Goal: Find specific page/section: Find specific page/section

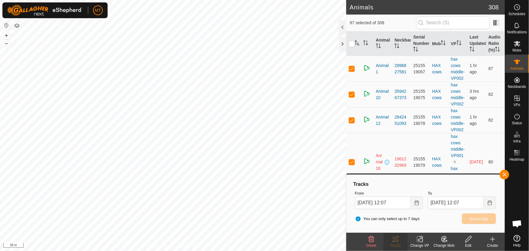
scroll to position [294, 0]
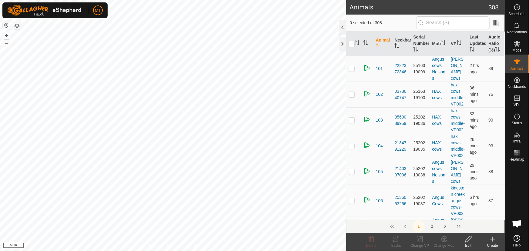
scroll to position [294, 0]
click at [357, 43] on icon "Activate to sort" at bounding box center [357, 42] width 5 height 5
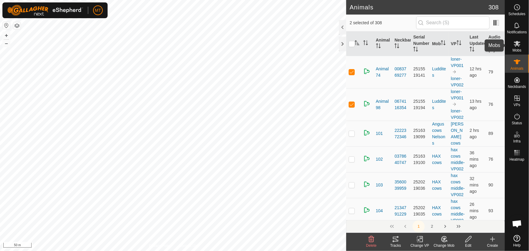
click at [518, 43] on icon at bounding box center [517, 44] width 7 height 6
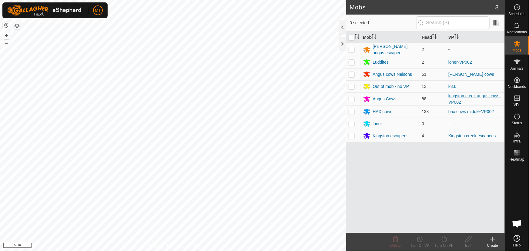
click at [452, 96] on link "kingston creek angus cows-VP002" at bounding box center [475, 98] width 52 height 11
